Goal: Task Accomplishment & Management: Complete application form

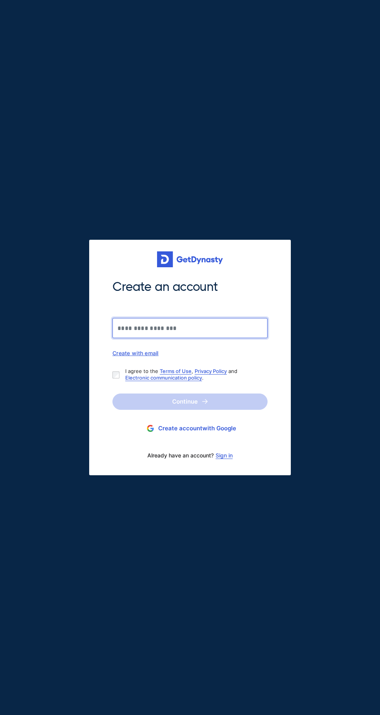
click at [190, 330] on input "Create an account" at bounding box center [189, 328] width 155 height 20
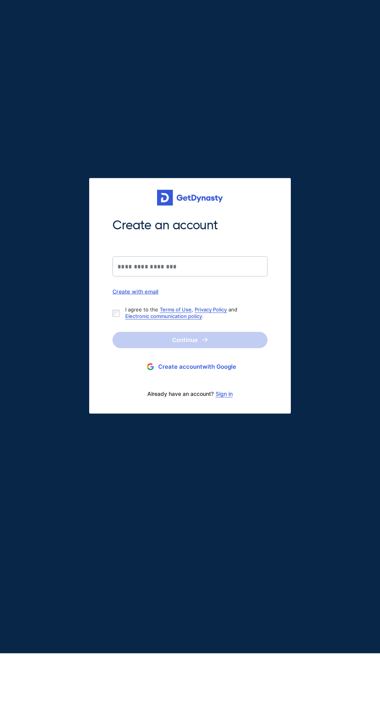
click at [229, 455] on link "Sign in" at bounding box center [223, 455] width 17 height 6
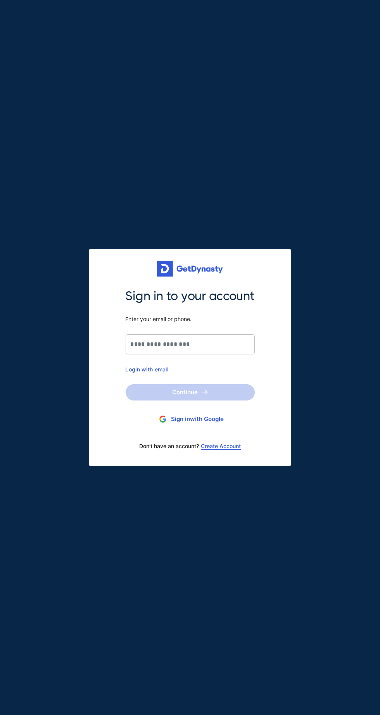
click at [160, 370] on div "Login with email" at bounding box center [190, 369] width 129 height 7
click at [191, 342] on input "Sign in to your account Enter your email or phone." at bounding box center [190, 344] width 129 height 20
type input "**********"
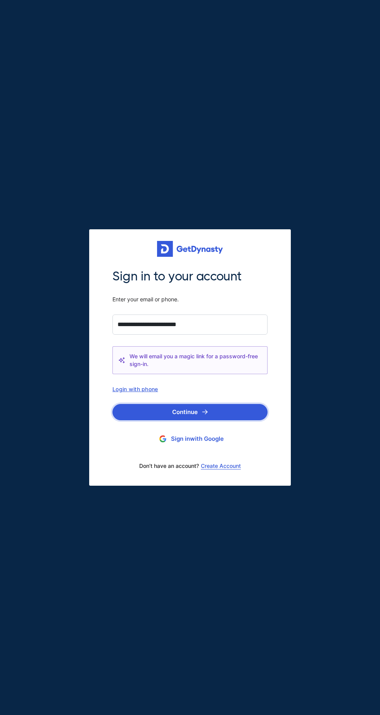
click at [205, 412] on img "submit" at bounding box center [205, 411] width 6 height 5
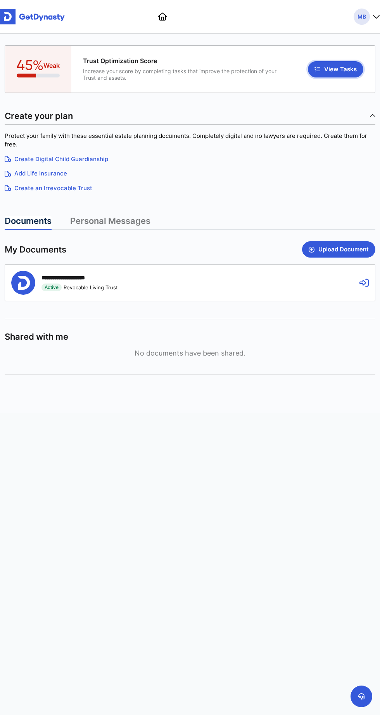
click at [339, 69] on button "View Tasks" at bounding box center [335, 69] width 55 height 16
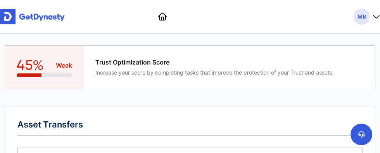
click at [283, 65] on span "Trust Optimization Score" at bounding box center [214, 62] width 238 height 7
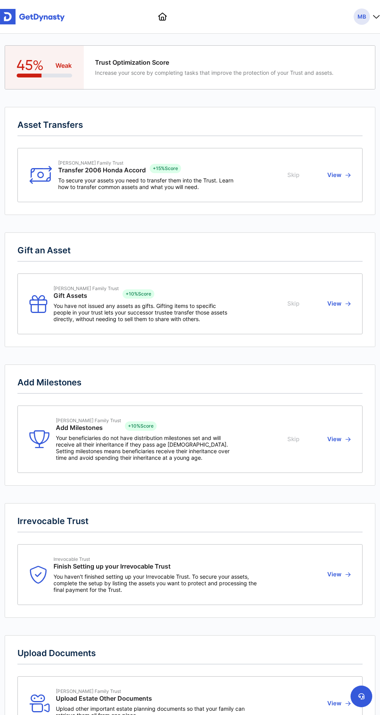
click at [210, 62] on span "Trust Optimization Score" at bounding box center [214, 62] width 238 height 7
click at [341, 170] on button "View" at bounding box center [338, 175] width 26 height 30
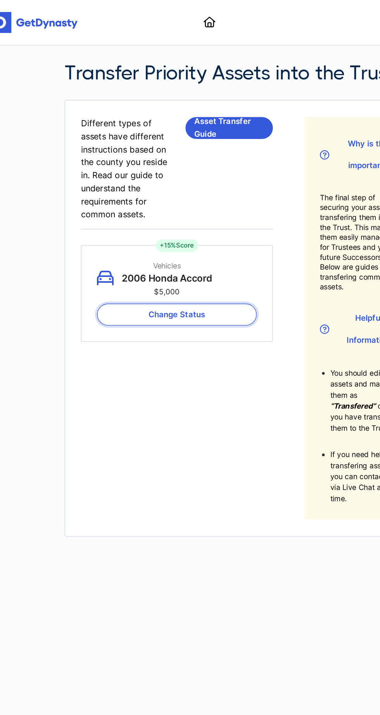
click at [163, 237] on button "Change Status" at bounding box center [138, 233] width 118 height 16
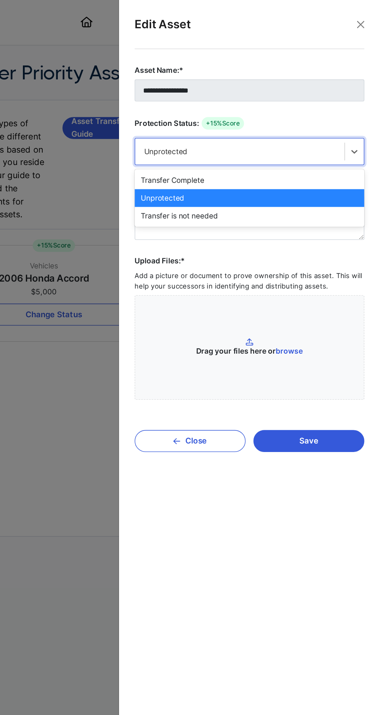
click at [303, 194] on label "Upload Files:* Add a picture or document to prove ownership of this asset. This…" at bounding box center [283, 242] width 170 height 107
click at [0, 0] on input "Upload Files:* Add a picture or document to prove ownership of this asset. This…" at bounding box center [0, 0] width 0 height 0
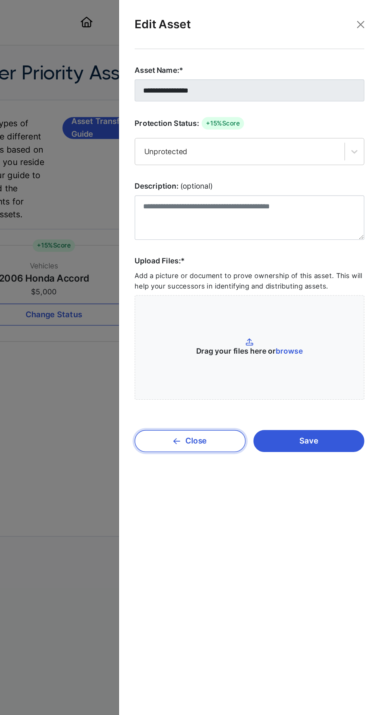
click at [249, 325] on button "Close" at bounding box center [239, 327] width 82 height 16
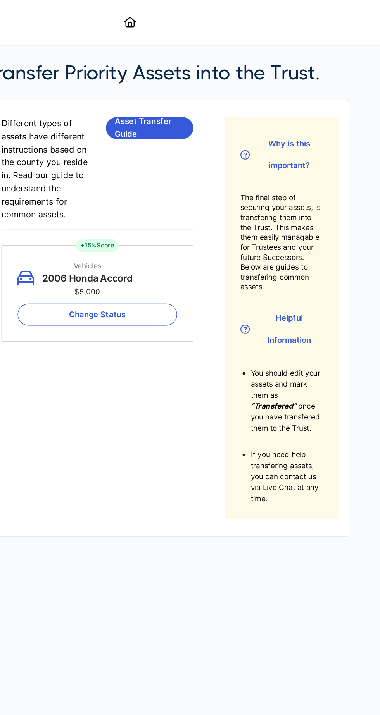
click at [118, 404] on div "Transfer Priority Assets into the Trust. Different types of assets have differe…" at bounding box center [189, 235] width 279 height 402
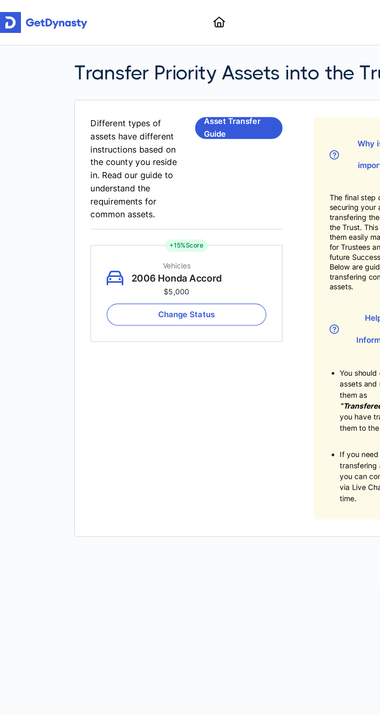
click at [136, 205] on p "2006 Honda Accord" at bounding box center [130, 206] width 67 height 9
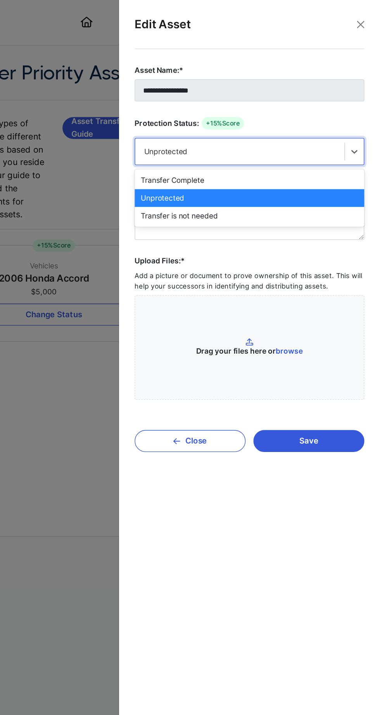
click at [253, 162] on div "Transfer is not needed" at bounding box center [283, 159] width 170 height 13
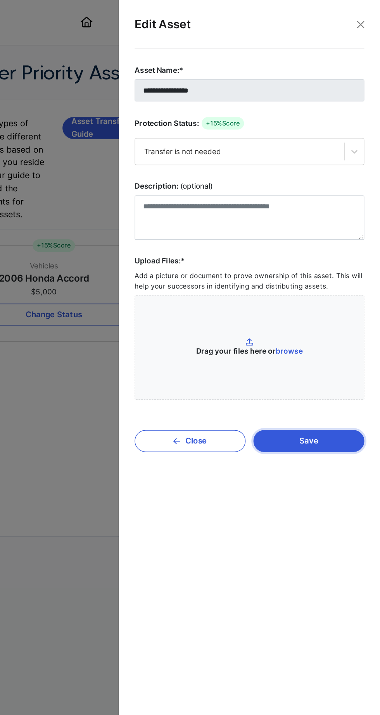
click at [332, 329] on button "Save" at bounding box center [327, 327] width 82 height 16
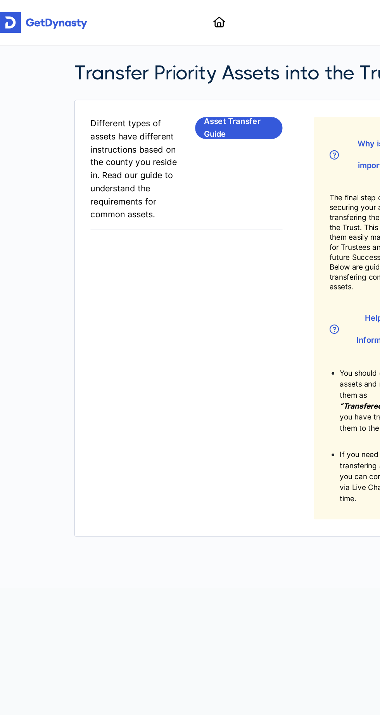
click at [165, 21] on link at bounding box center [162, 17] width 9 height 8
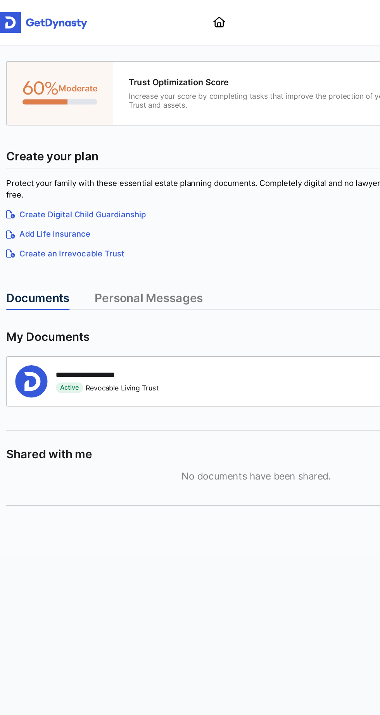
click at [125, 224] on link "Personal Messages" at bounding box center [110, 223] width 80 height 14
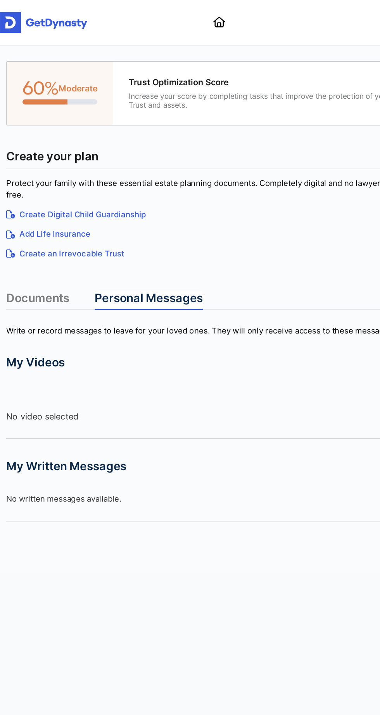
click at [38, 221] on link "Documents" at bounding box center [28, 223] width 47 height 14
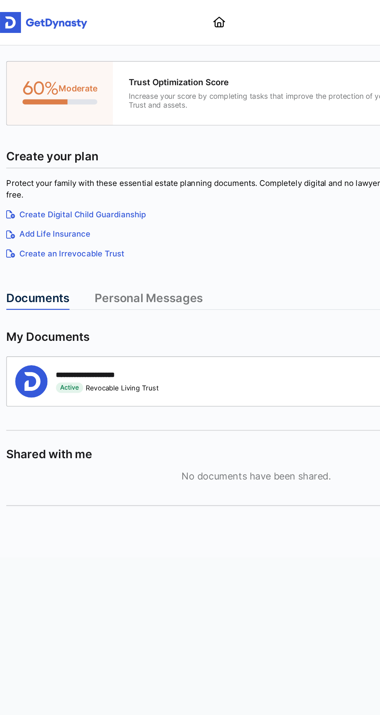
click at [90, 157] on link "Create Digital Child Guardianship" at bounding box center [190, 159] width 370 height 9
click at [50, 157] on link "Create Digital Child Guardianship" at bounding box center [190, 159] width 370 height 9
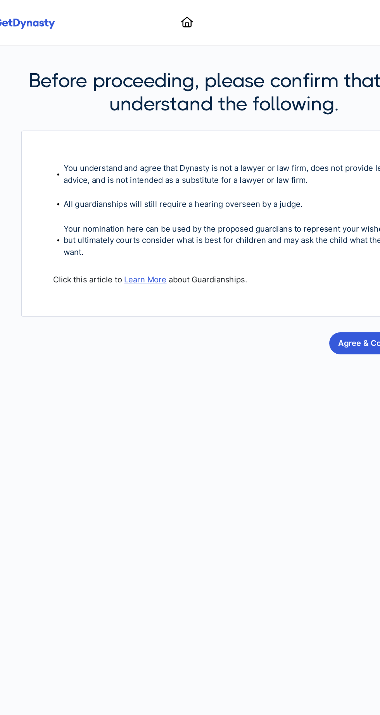
click at [167, 20] on link at bounding box center [162, 17] width 9 height 8
